Goal: Information Seeking & Learning: Learn about a topic

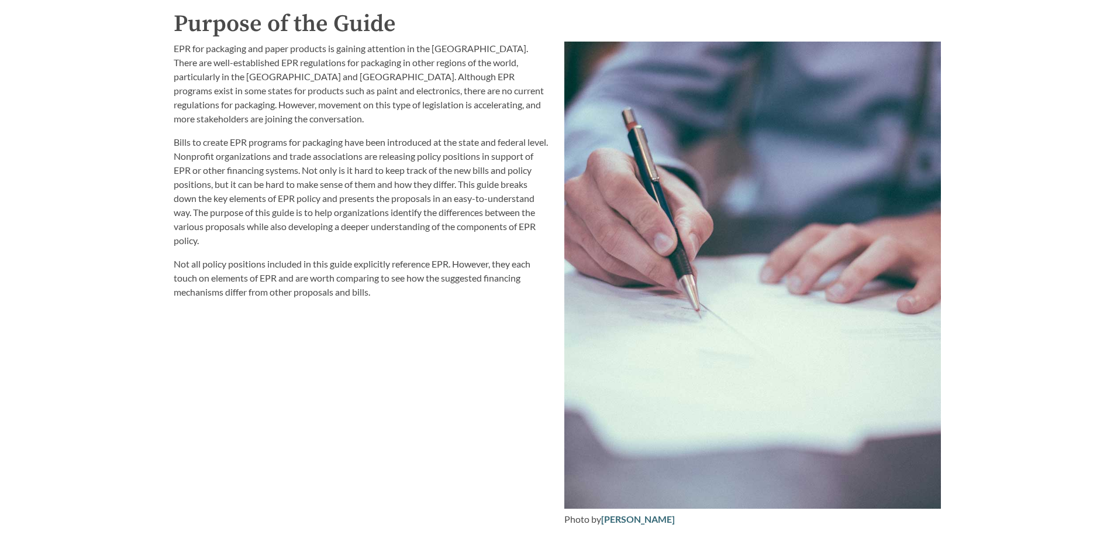
scroll to position [1345, 0]
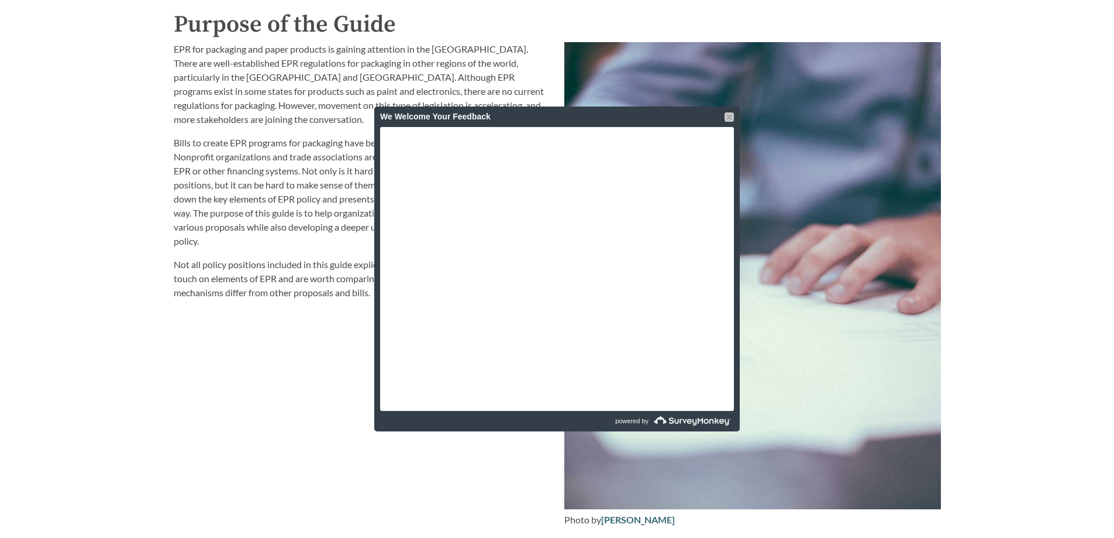
click at [727, 116] on div at bounding box center [729, 116] width 9 height 9
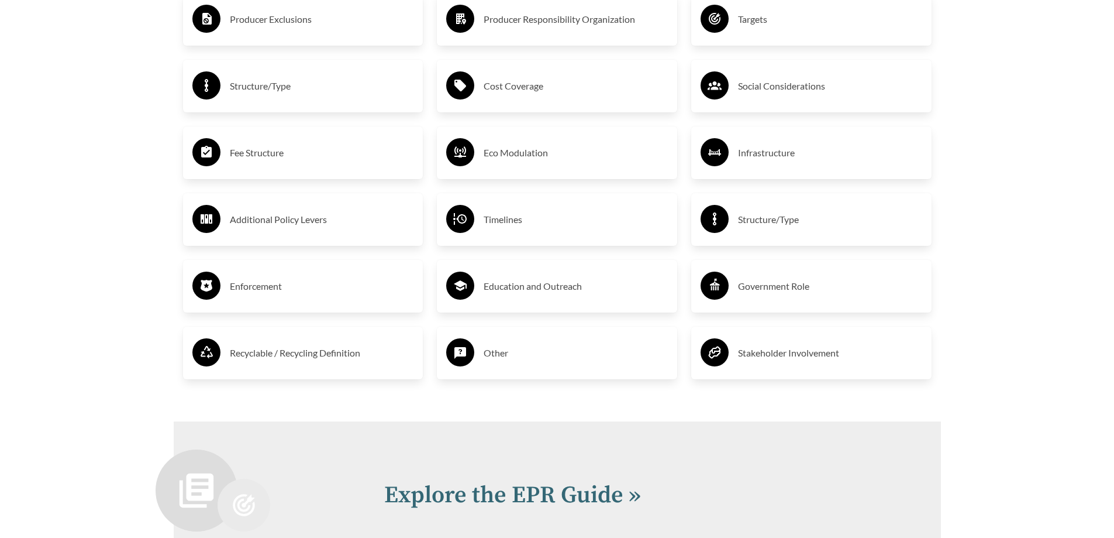
scroll to position [2047, 0]
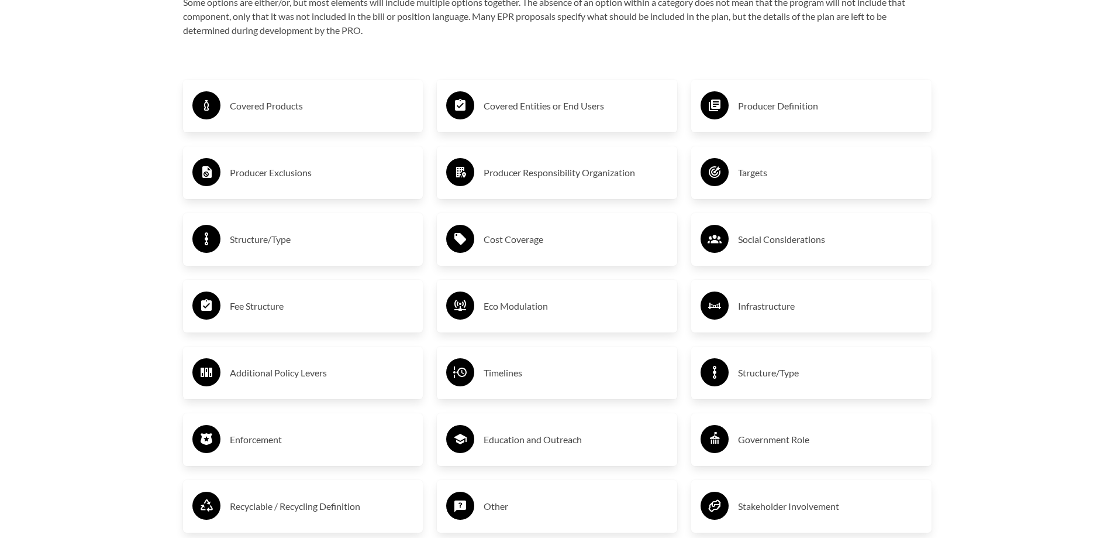
click at [283, 110] on h3 "Covered Products" at bounding box center [322, 106] width 184 height 19
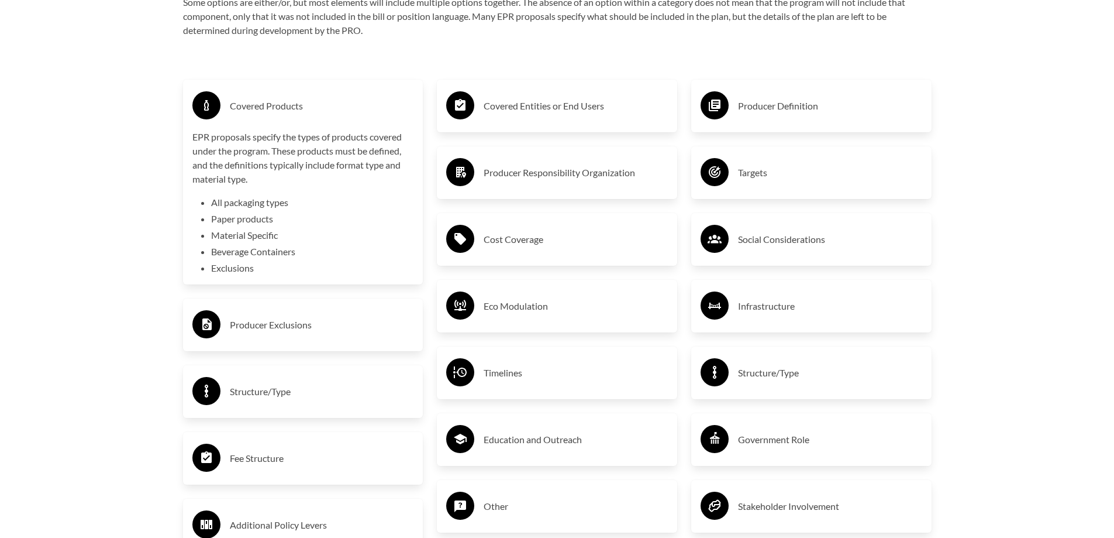
click at [522, 110] on h3 "Covered Entities or End Users" at bounding box center [576, 106] width 184 height 19
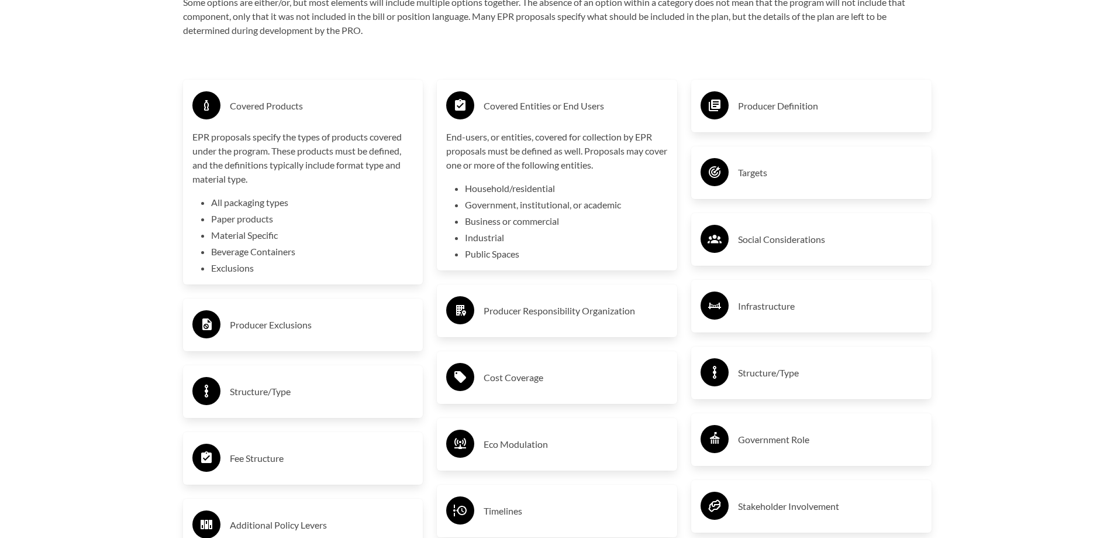
click at [745, 108] on h3 "Producer Definition" at bounding box center [830, 106] width 184 height 19
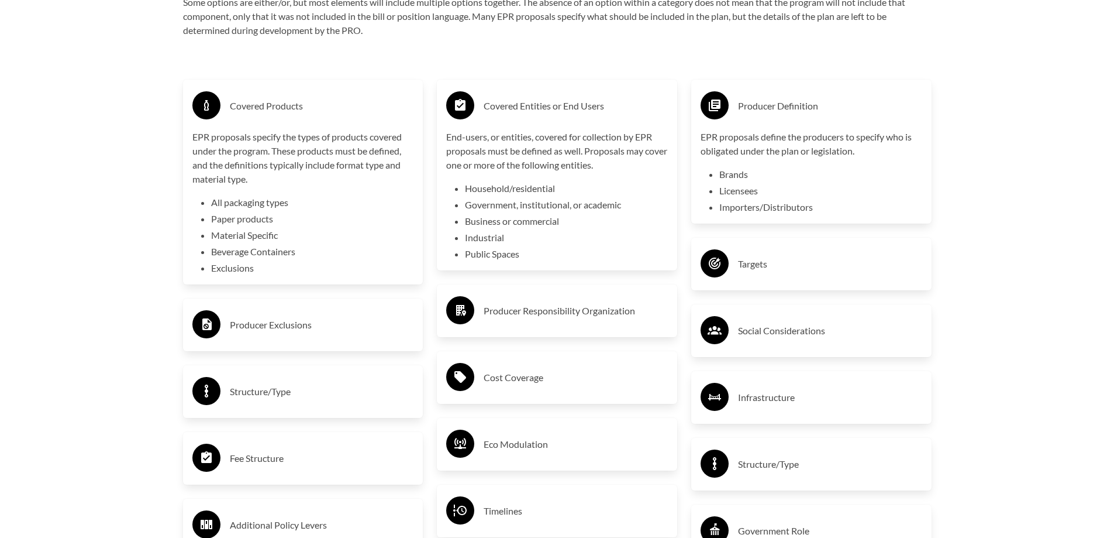
click at [255, 327] on h3 "Producer Exclusions" at bounding box center [322, 324] width 184 height 19
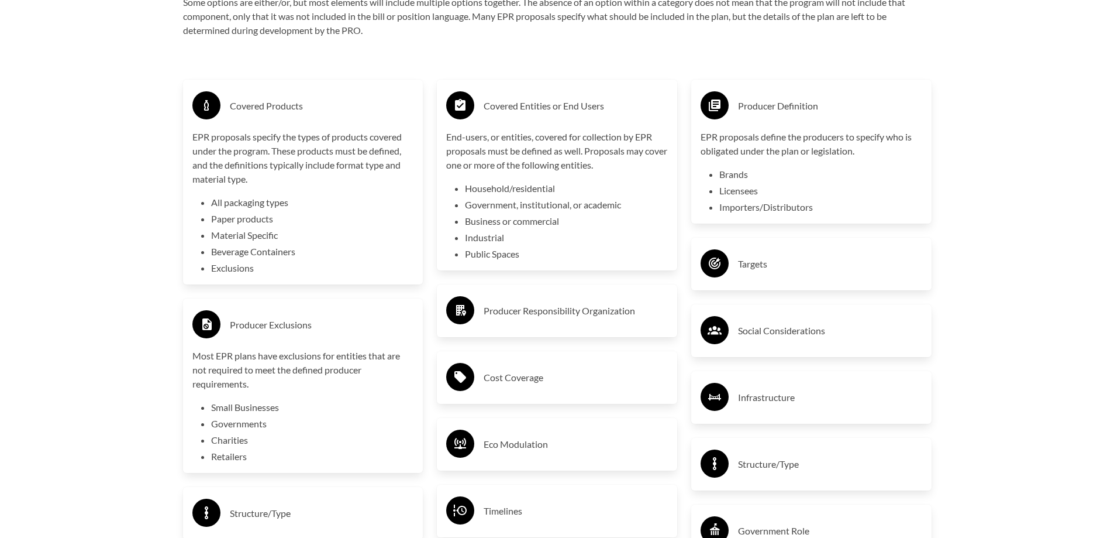
click at [748, 264] on h3 "Targets" at bounding box center [830, 263] width 184 height 19
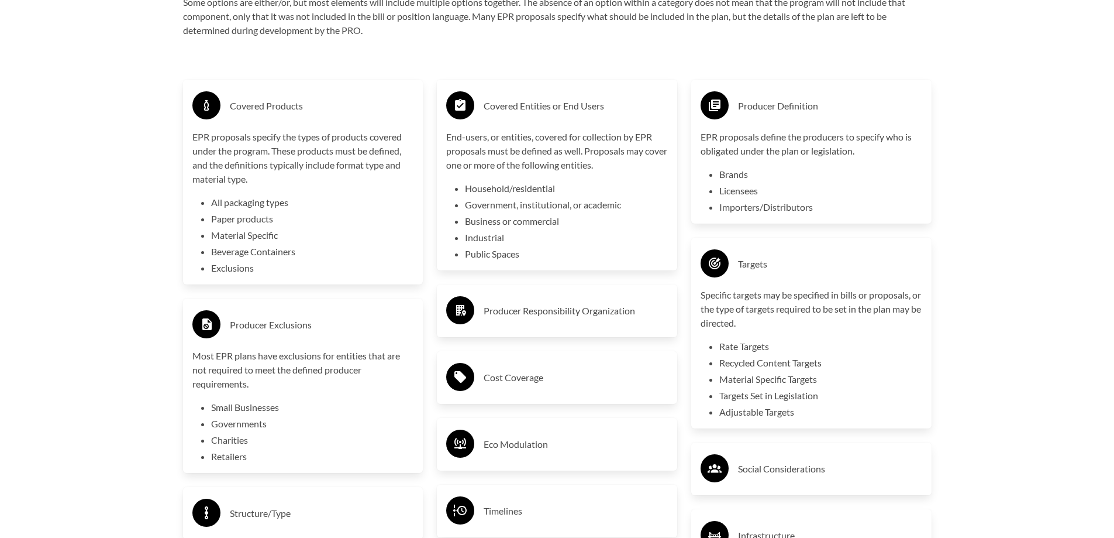
click at [748, 266] on h3 "Targets" at bounding box center [830, 263] width 184 height 19
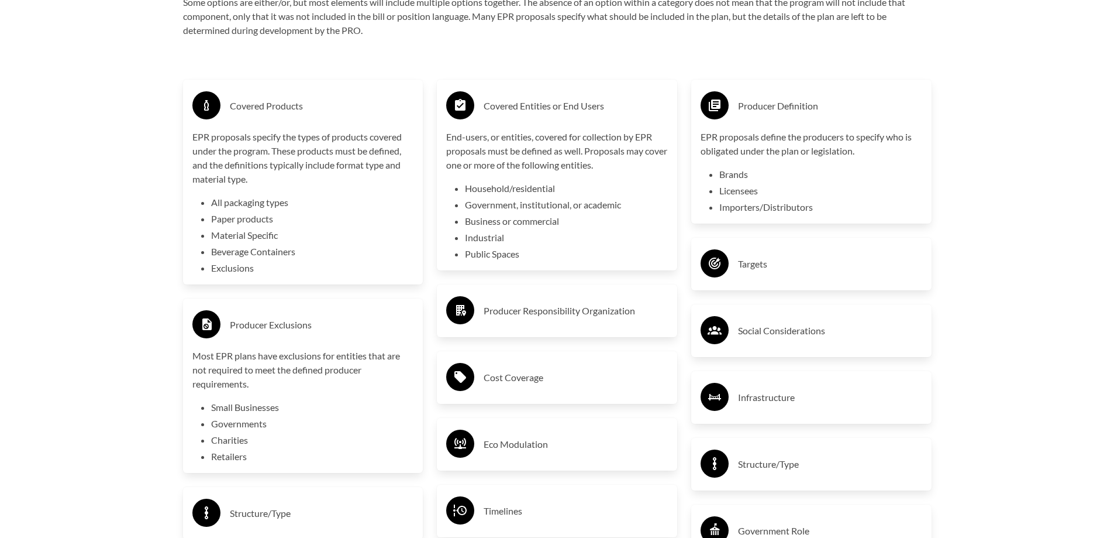
click at [504, 381] on h3 "Cost Coverage" at bounding box center [576, 377] width 184 height 19
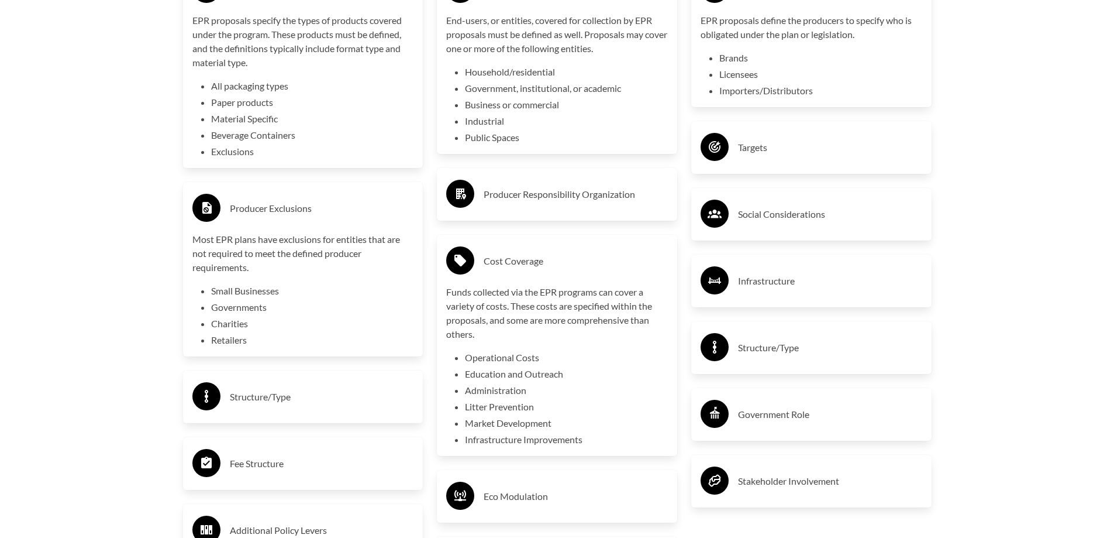
scroll to position [2164, 0]
click at [497, 256] on h3 "Cost Coverage" at bounding box center [576, 260] width 184 height 19
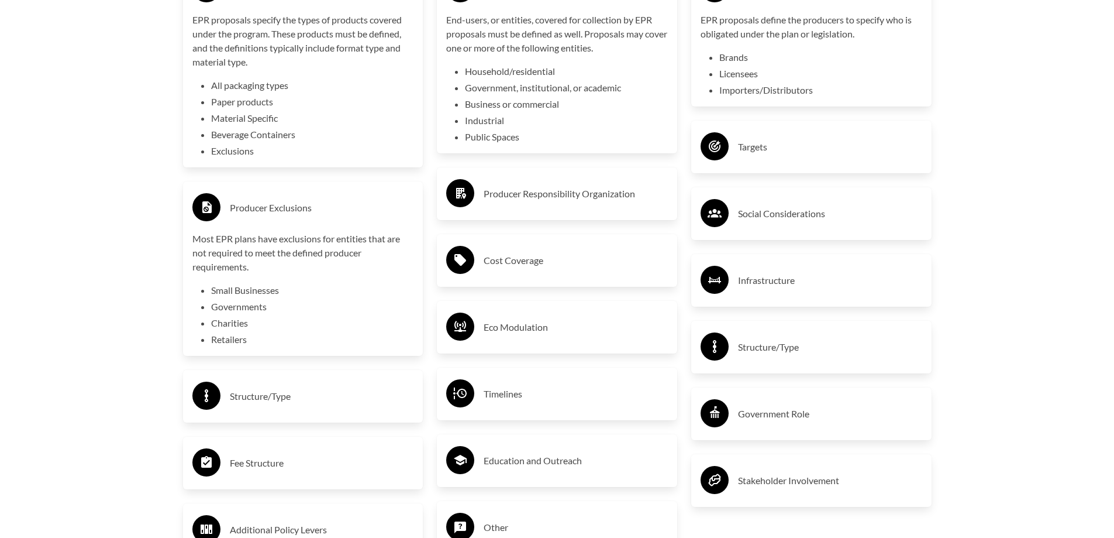
click at [767, 280] on h3 "Infrastructure" at bounding box center [830, 280] width 184 height 19
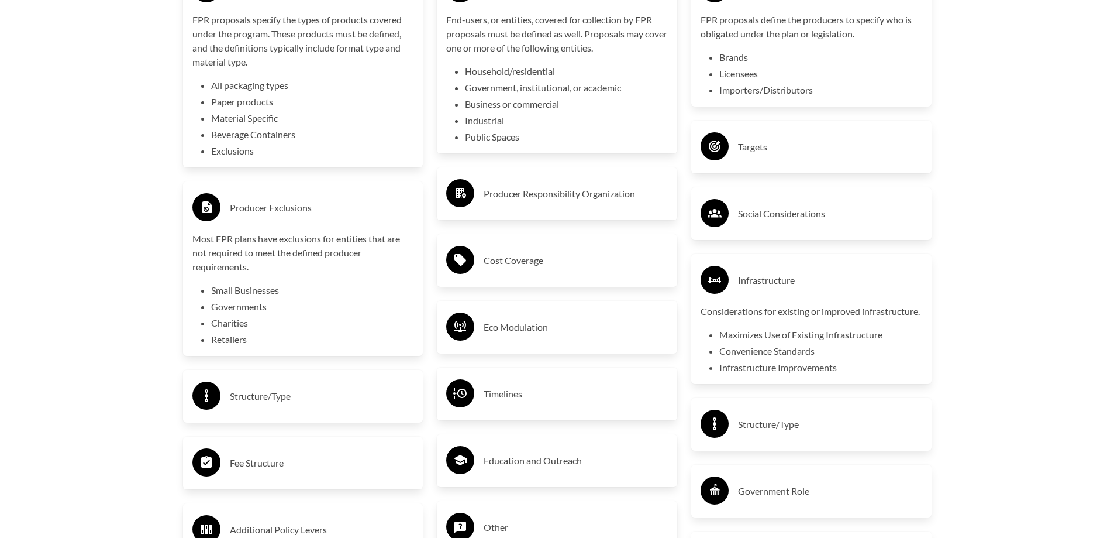
click at [760, 280] on h3 "Infrastructure" at bounding box center [830, 280] width 184 height 19
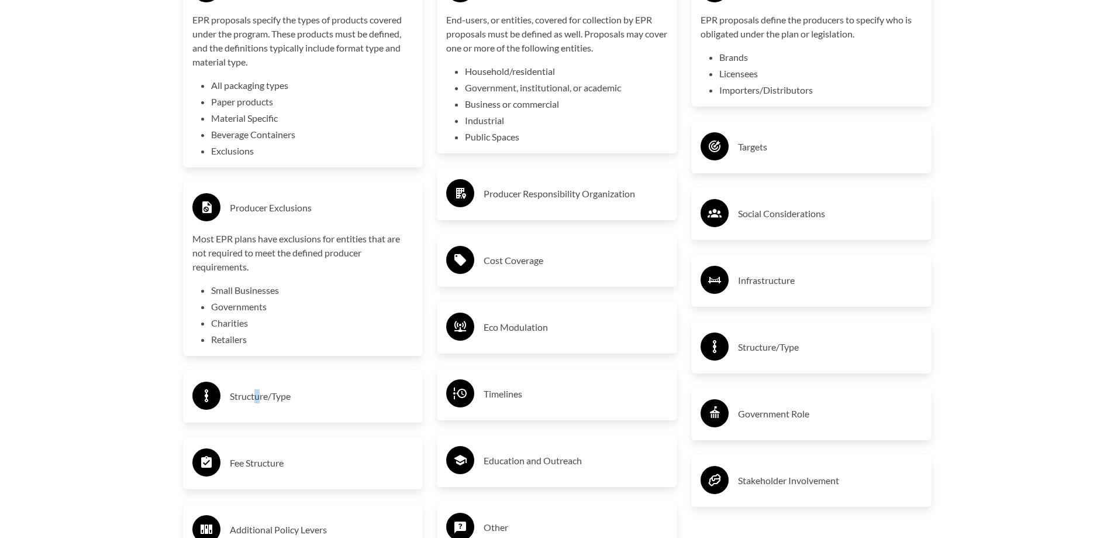
click at [259, 400] on h3 "Structure/Type" at bounding box center [322, 396] width 184 height 19
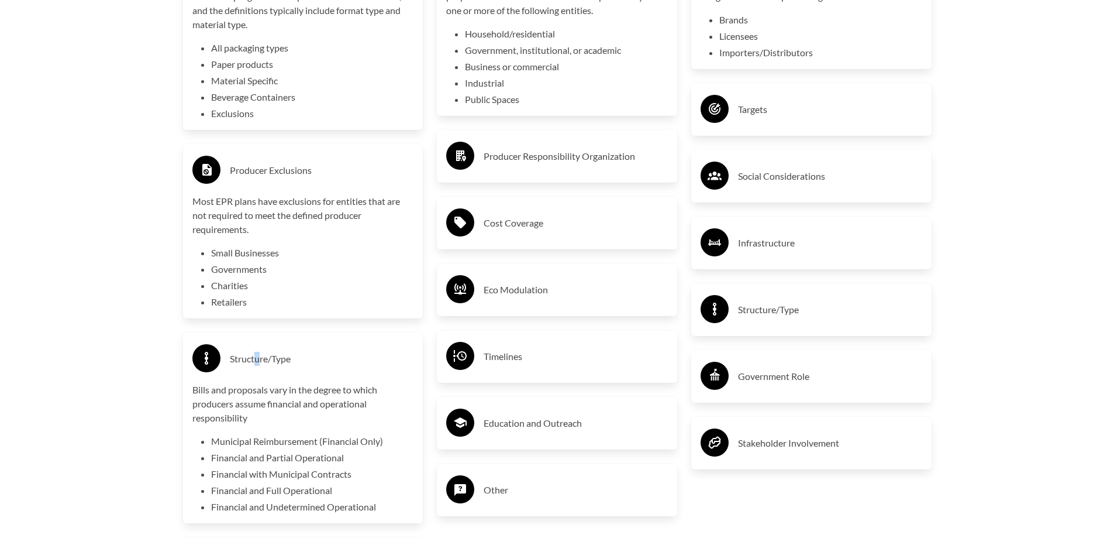
scroll to position [2281, 0]
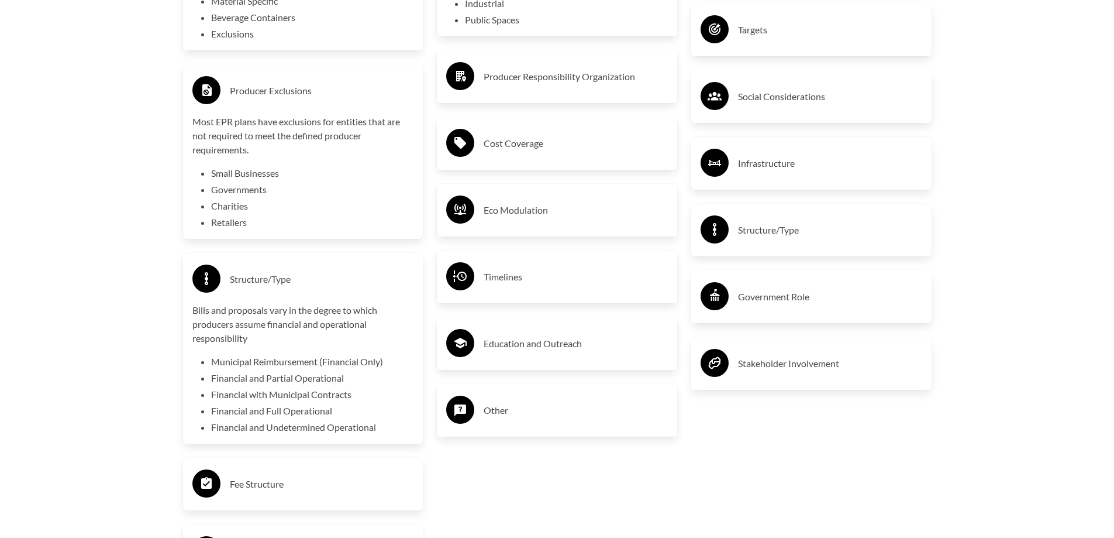
click at [233, 281] on h3 "Structure/Type" at bounding box center [322, 279] width 184 height 19
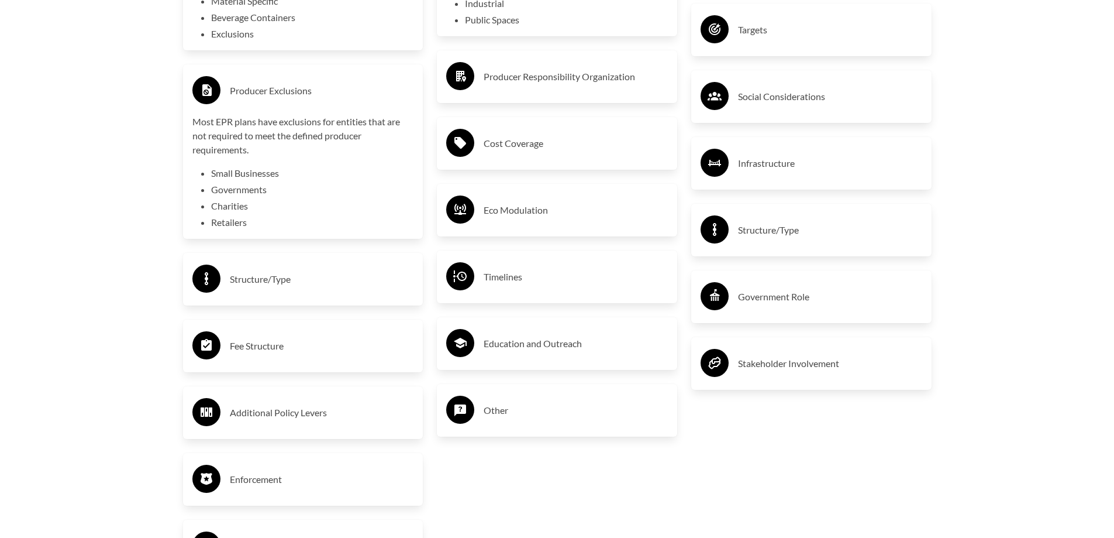
click at [236, 350] on h3 "Fee Structure" at bounding box center [322, 345] width 184 height 19
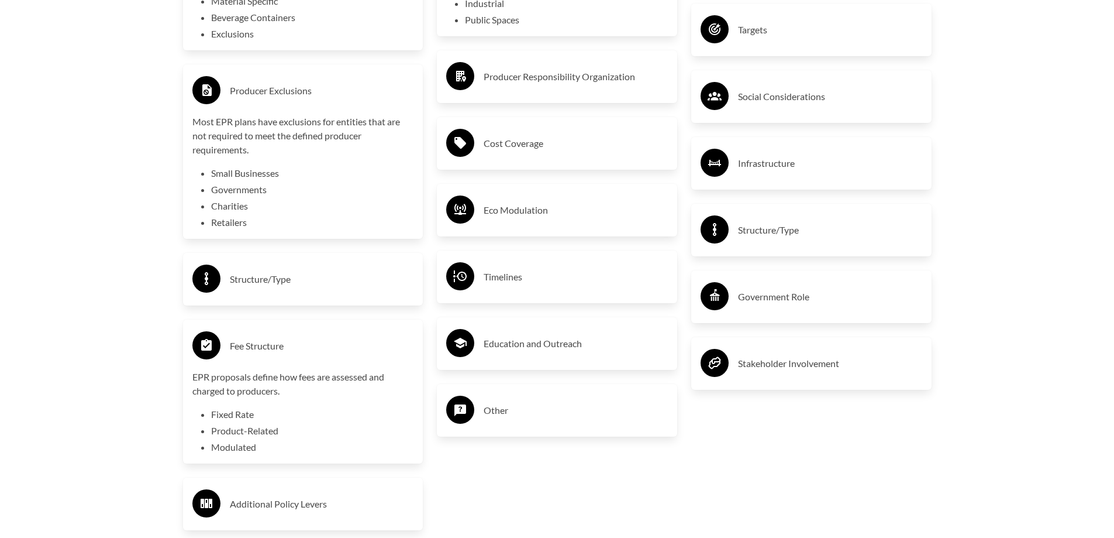
click at [240, 347] on h3 "Fee Structure" at bounding box center [322, 345] width 184 height 19
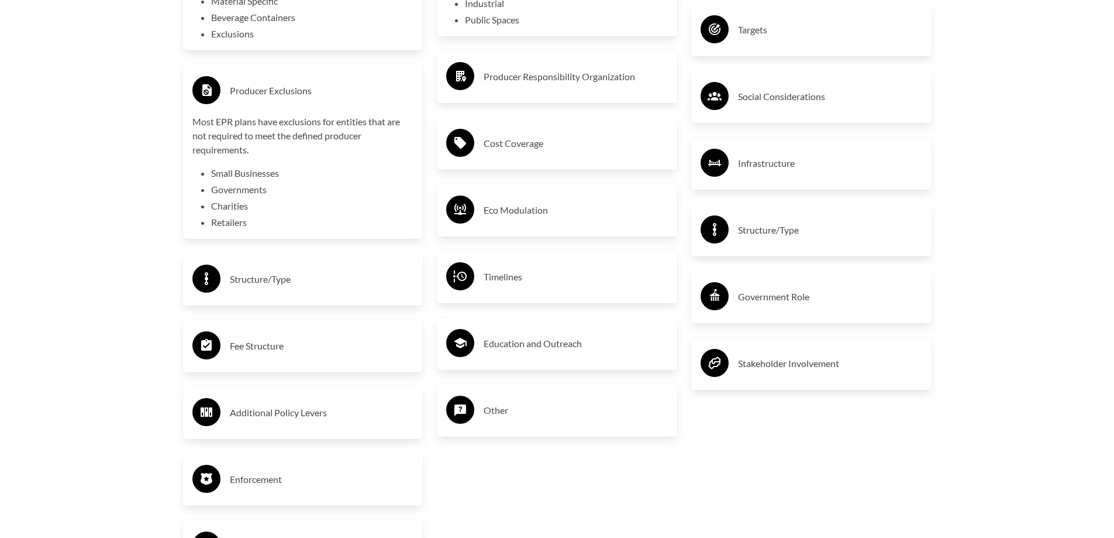
click at [797, 366] on h3 "Stakeholder Involvement" at bounding box center [830, 363] width 184 height 19
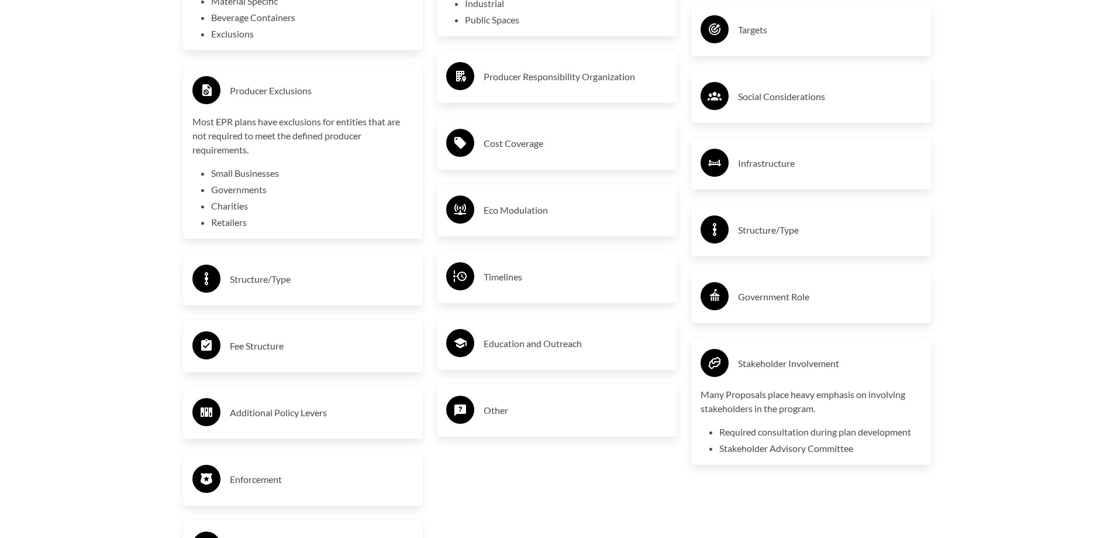
click at [797, 366] on h3 "Stakeholder Involvement" at bounding box center [830, 363] width 184 height 19
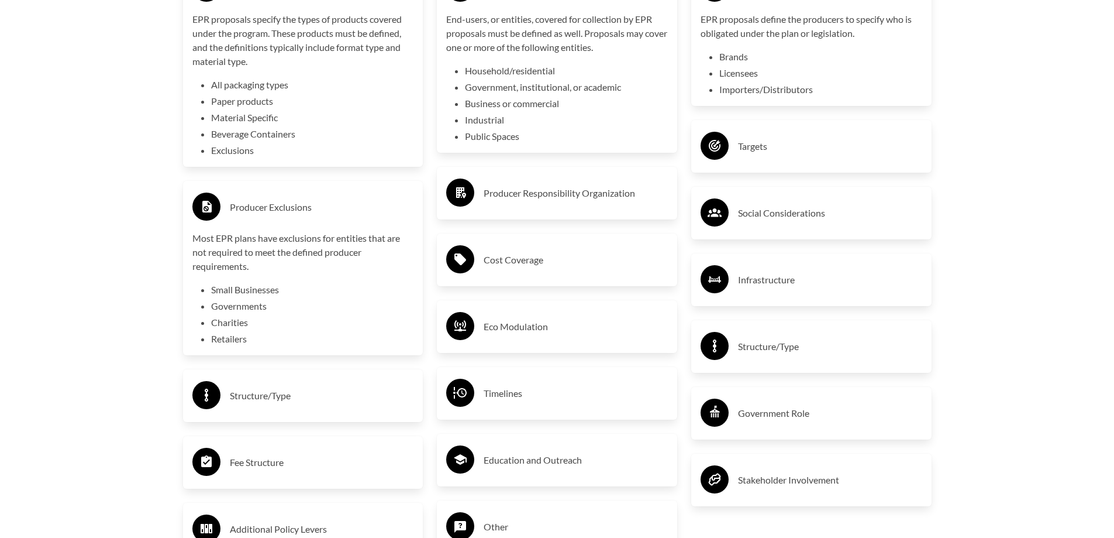
scroll to position [2164, 0]
click at [529, 193] on h3 "Producer Responsibility Organization" at bounding box center [576, 193] width 184 height 19
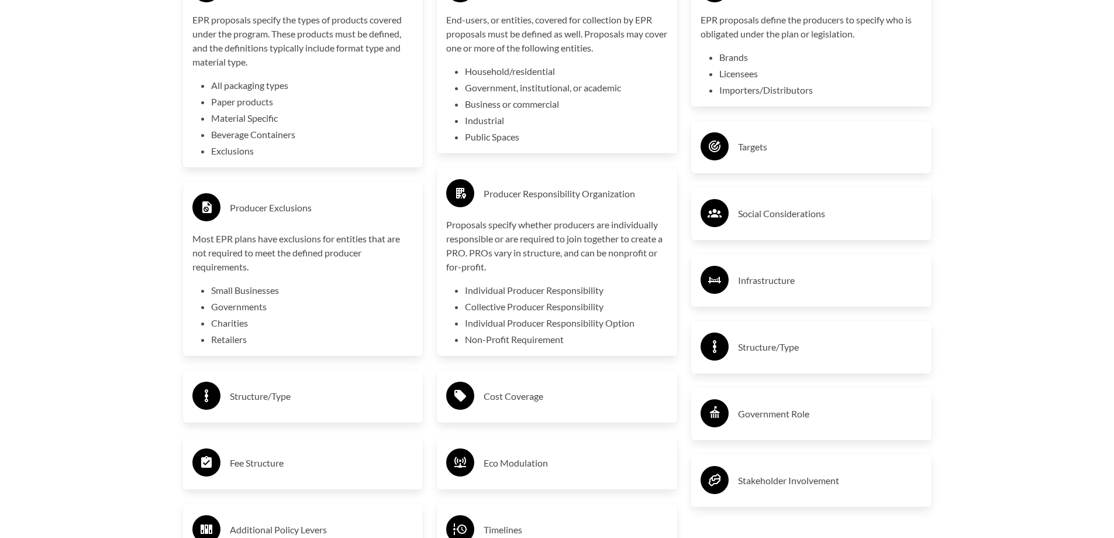
click at [508, 197] on h3 "Producer Responsibility Organization" at bounding box center [576, 193] width 184 height 19
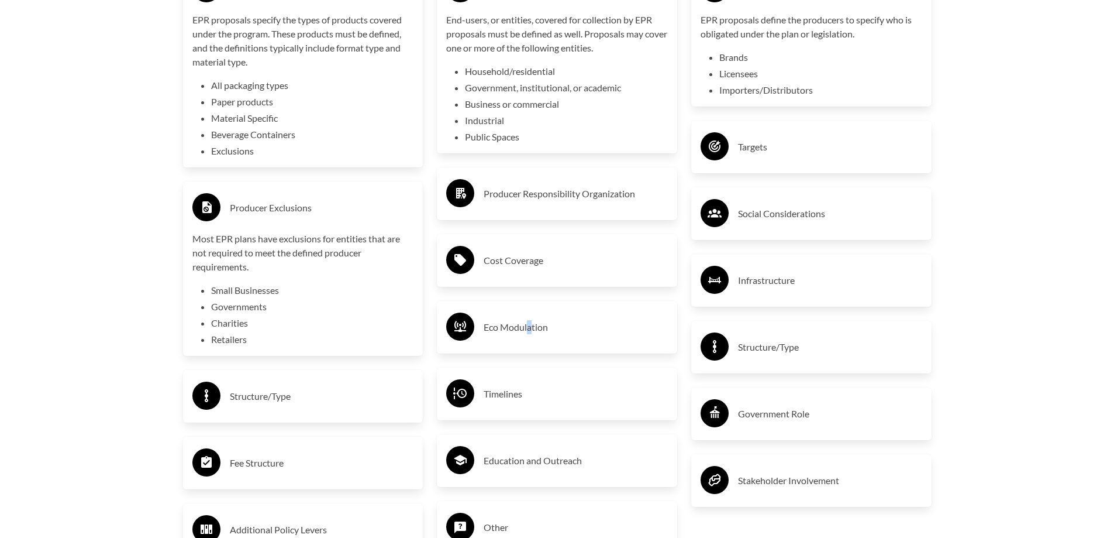
click at [532, 328] on h3 "Eco Modulation" at bounding box center [576, 327] width 184 height 19
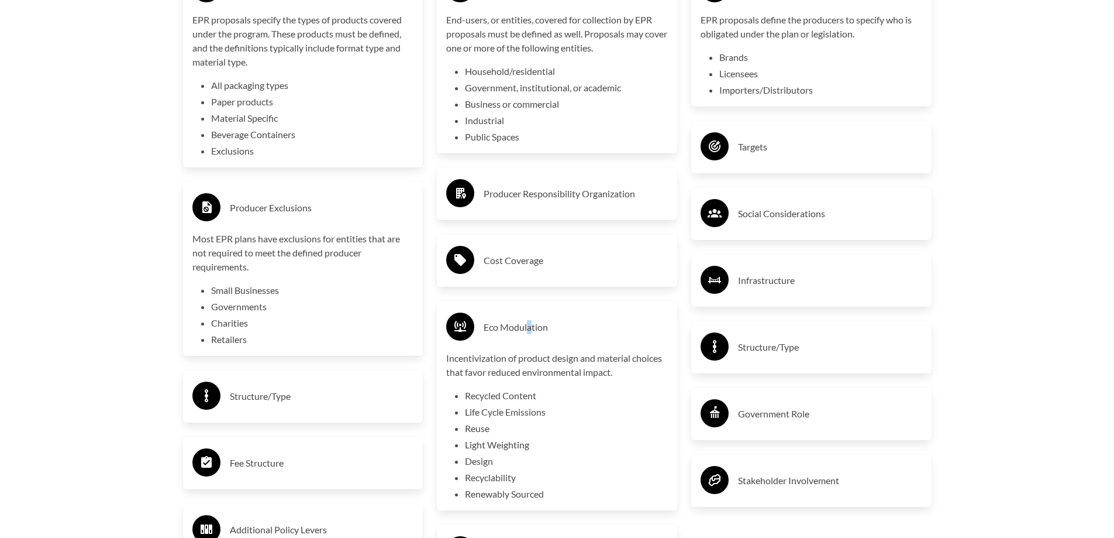
click at [532, 328] on h3 "Eco Modulation" at bounding box center [576, 327] width 184 height 19
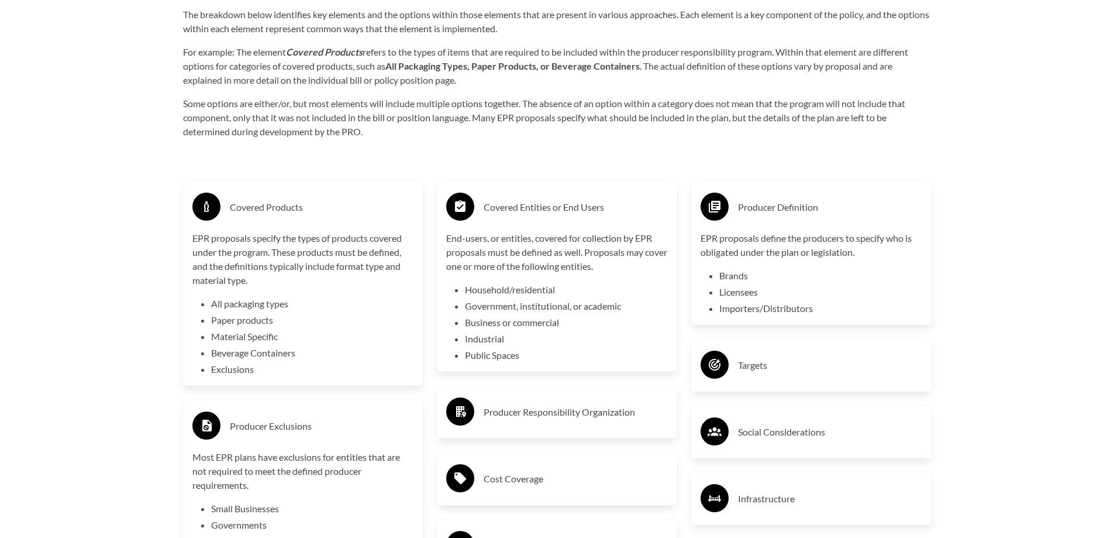
scroll to position [1930, 0]
